Goal: Find specific page/section: Find specific page/section

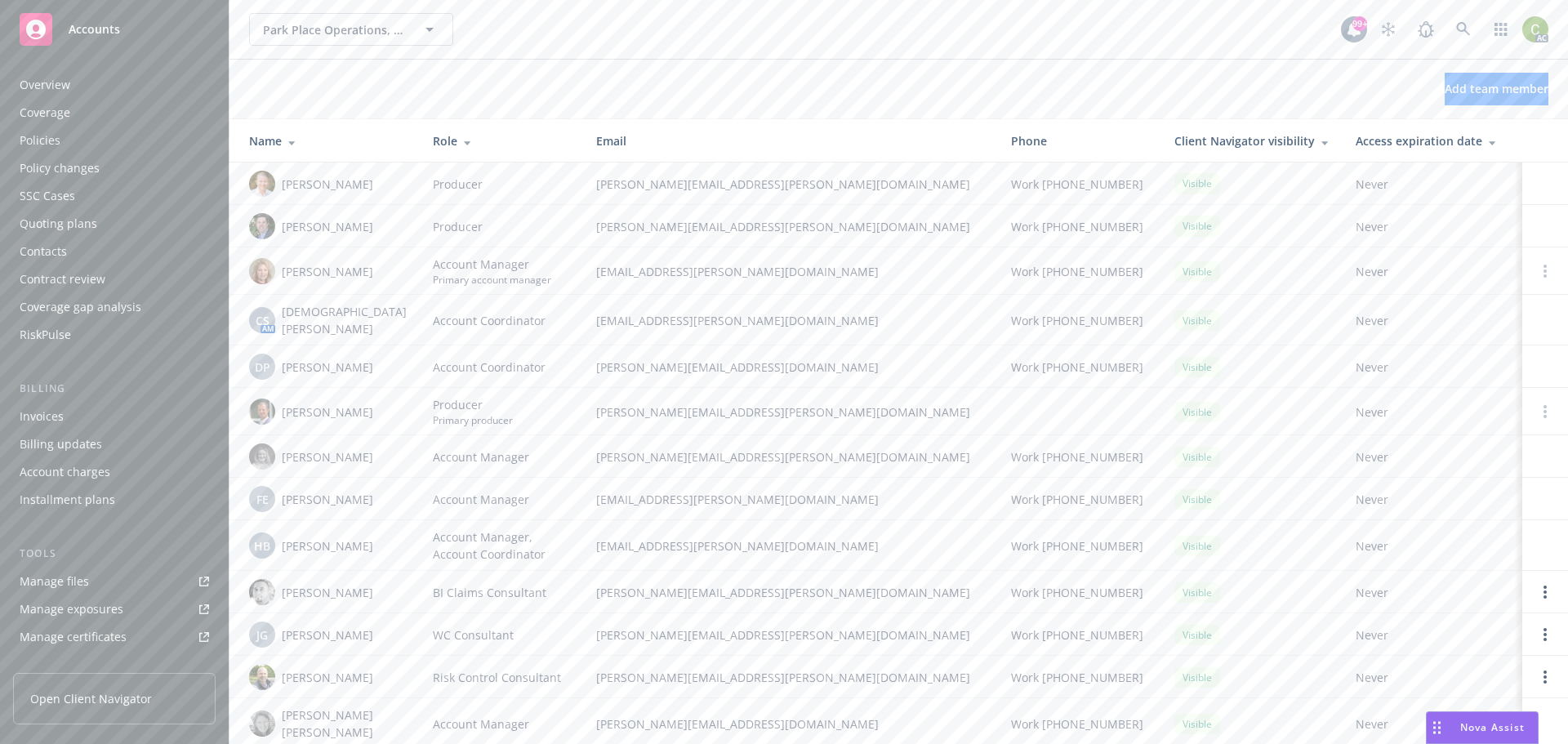
scroll to position [348, 0]
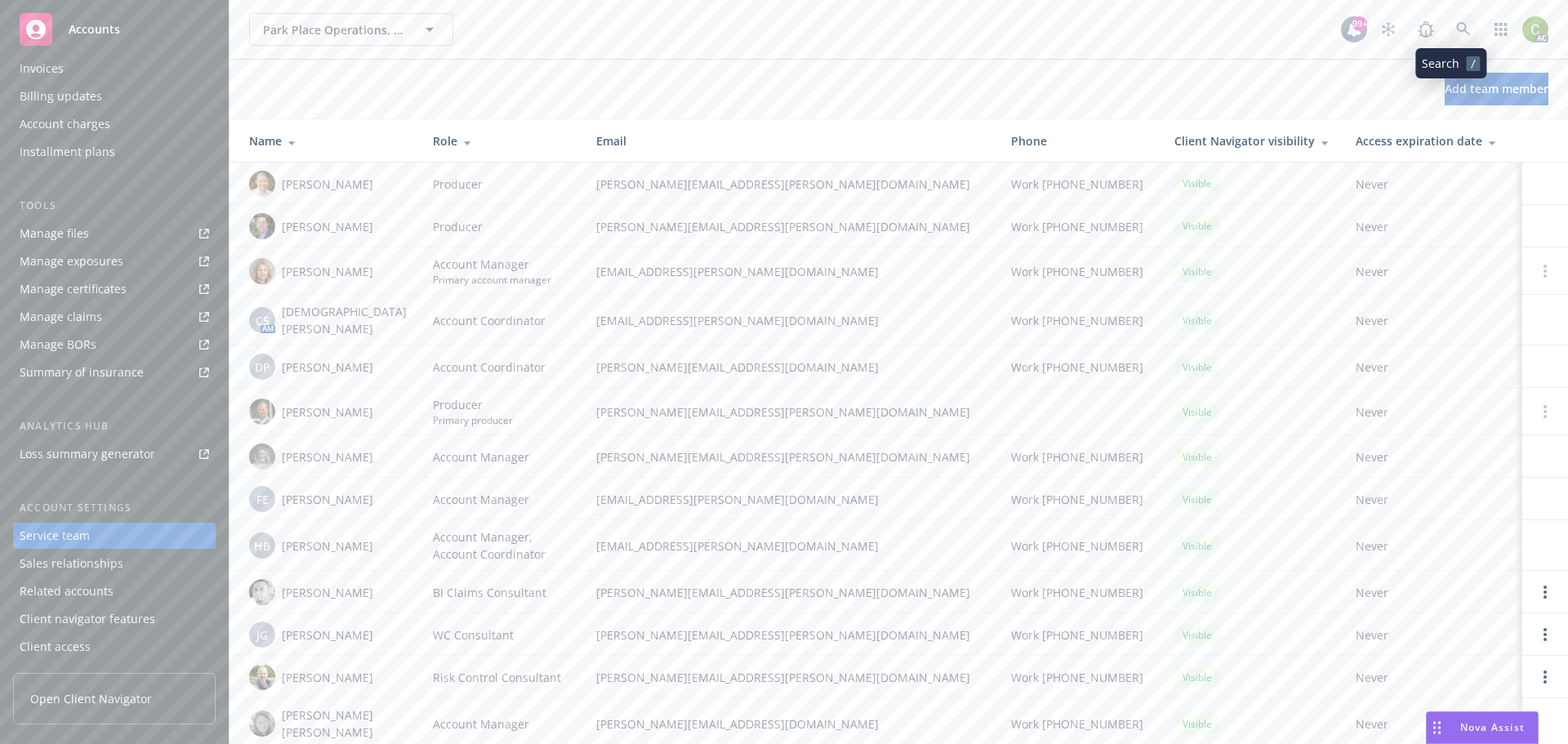
click at [1459, 26] on link at bounding box center [1463, 29] width 32 height 32
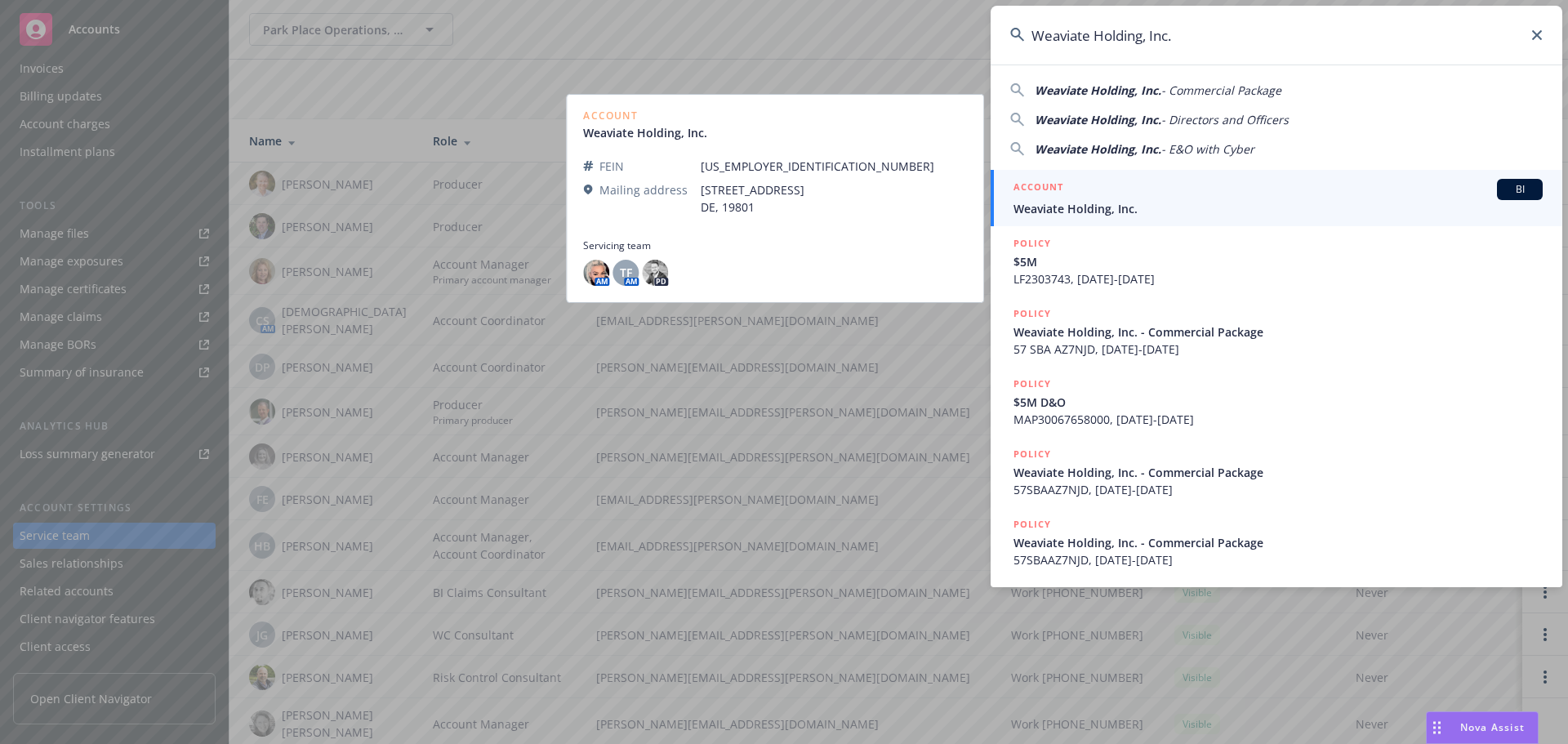
type input "Weaviate Holding, Inc."
click at [1245, 200] on div "ACCOUNT BI" at bounding box center [1278, 189] width 529 height 21
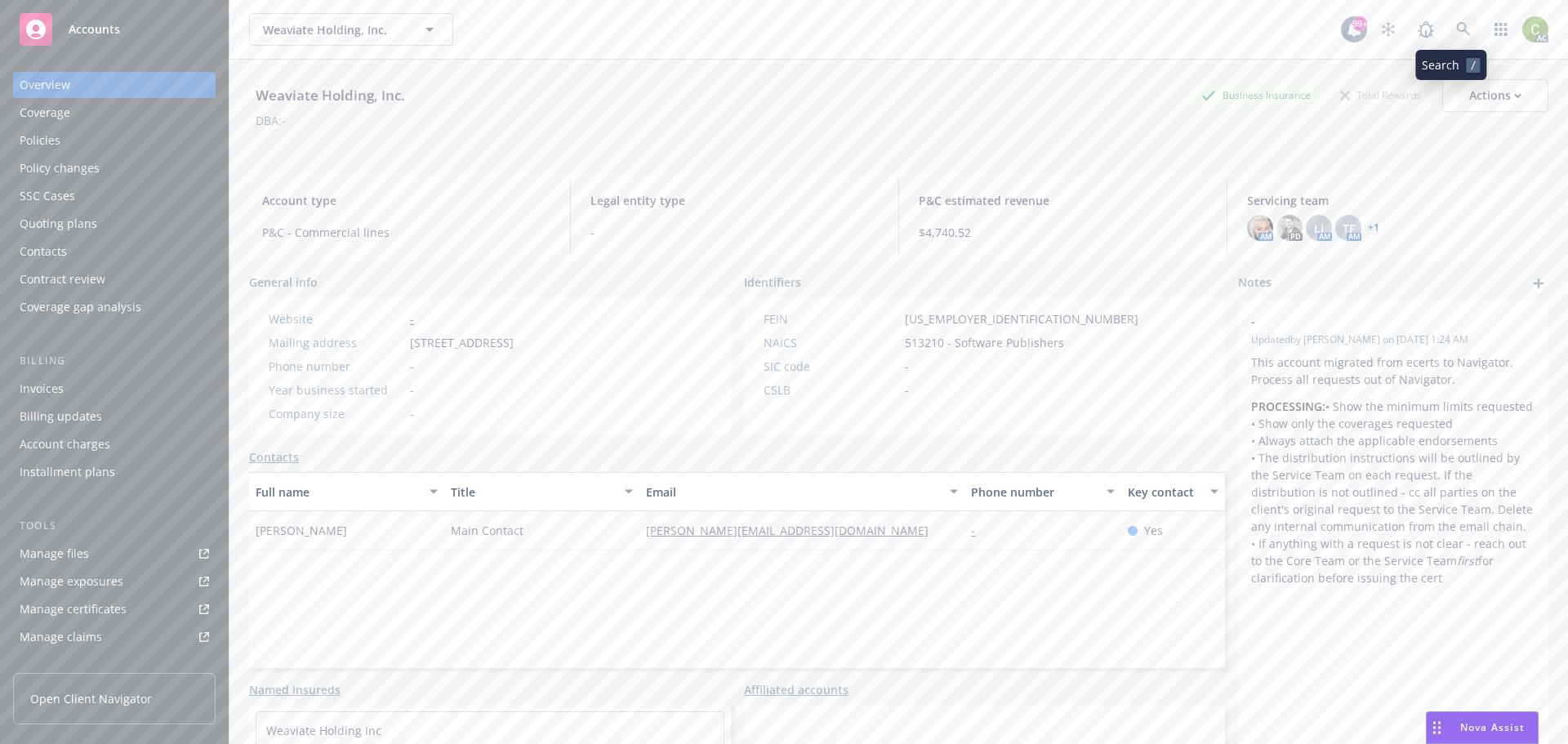
click at [1454, 38] on link at bounding box center [1463, 29] width 32 height 32
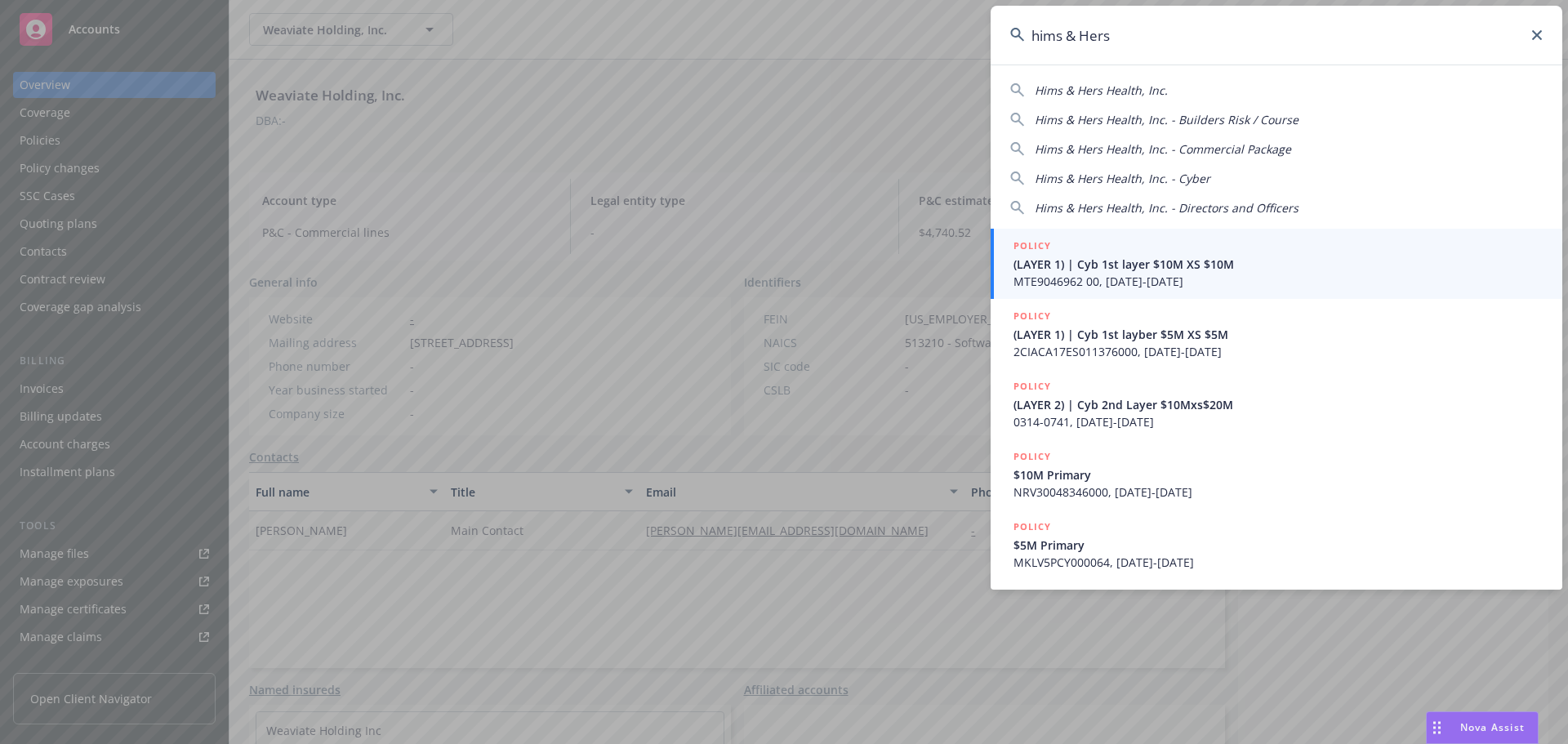
click at [1160, 78] on div "Hims & Hers Health, Inc. Hims & Hers Health, Inc. - Builders Risk / Course Hims…" at bounding box center [1276, 145] width 571 height 141
click at [1158, 95] on span "Hims & Hers Health, Inc." at bounding box center [1101, 90] width 133 height 16
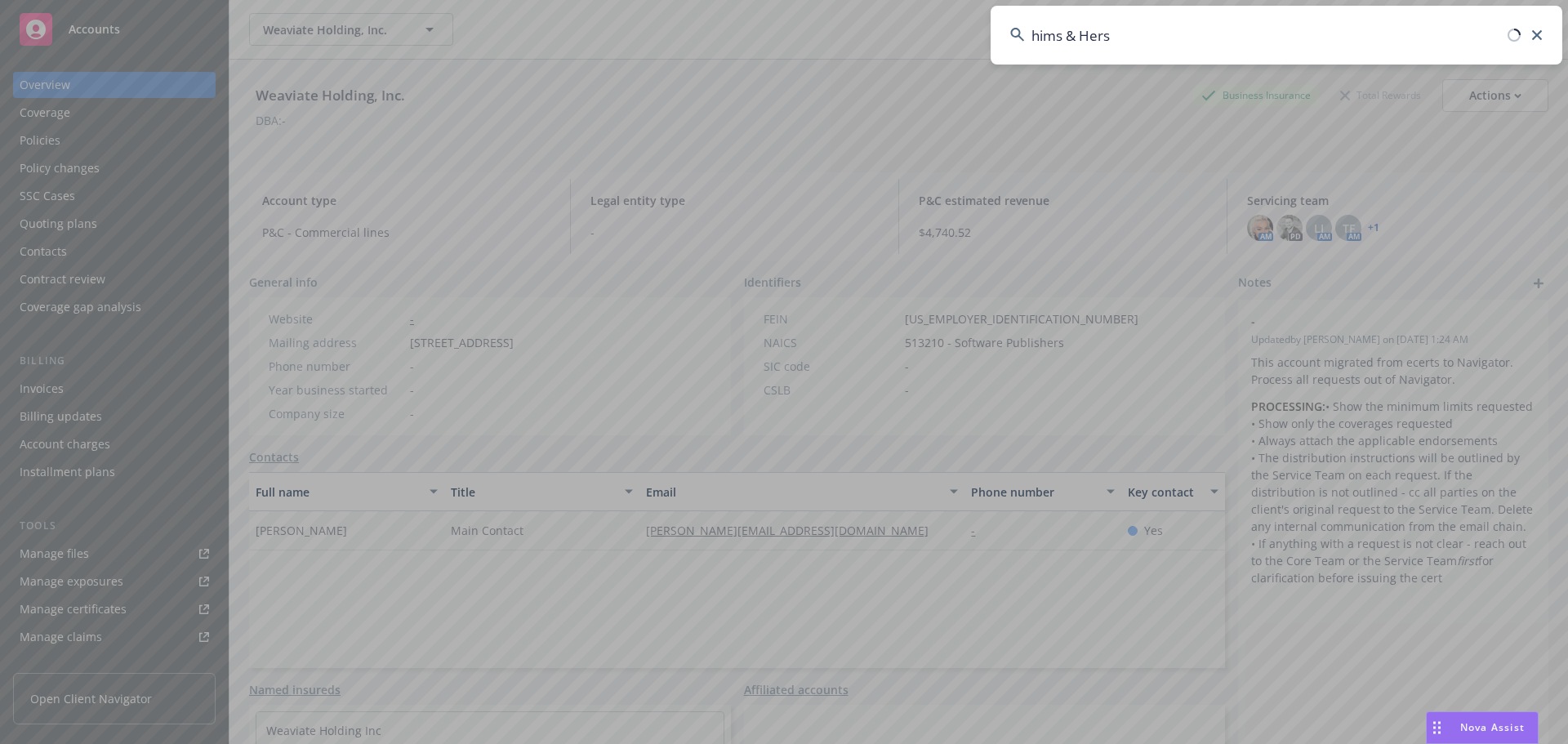
type input "Hims & Hers Health, Inc."
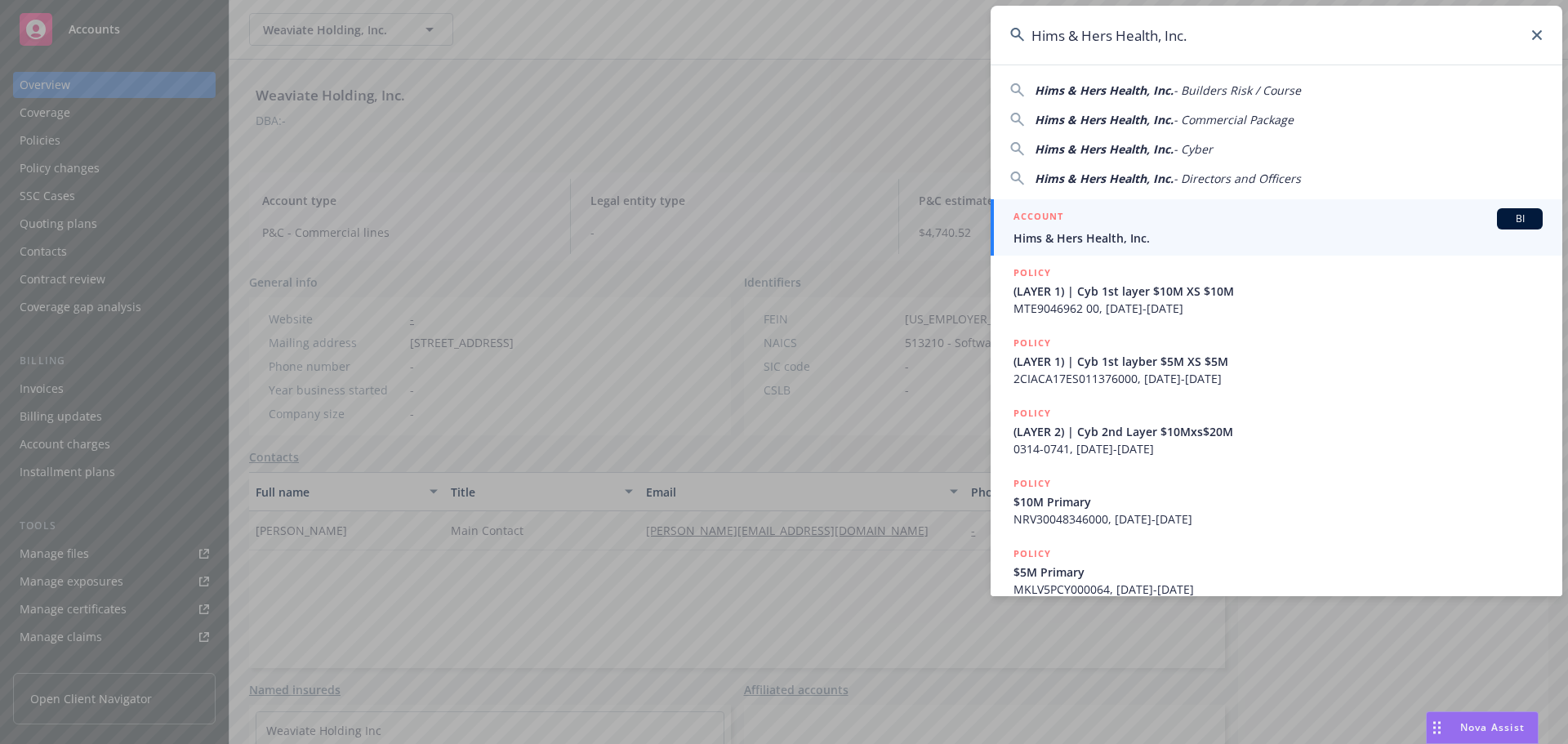
click at [1118, 250] on link "ACCOUNT BI Hims & Hers Health, Inc." at bounding box center [1276, 227] width 571 height 56
